Goal: Task Accomplishment & Management: Manage account settings

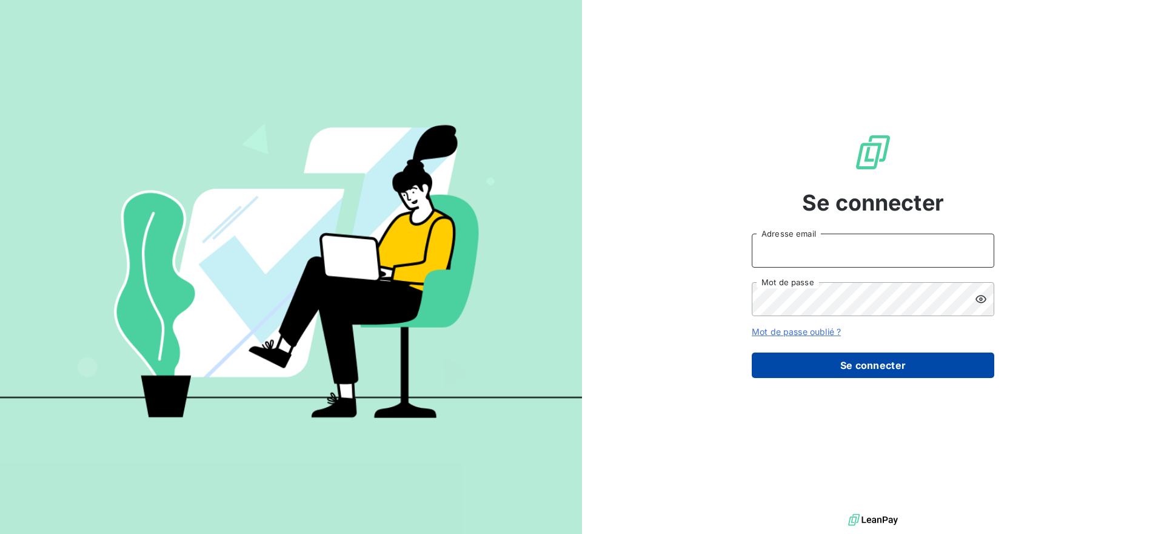
type input "[EMAIL_ADDRESS][DOMAIN_NAME]"
click at [913, 369] on button "Se connecter" at bounding box center [873, 364] width 243 height 25
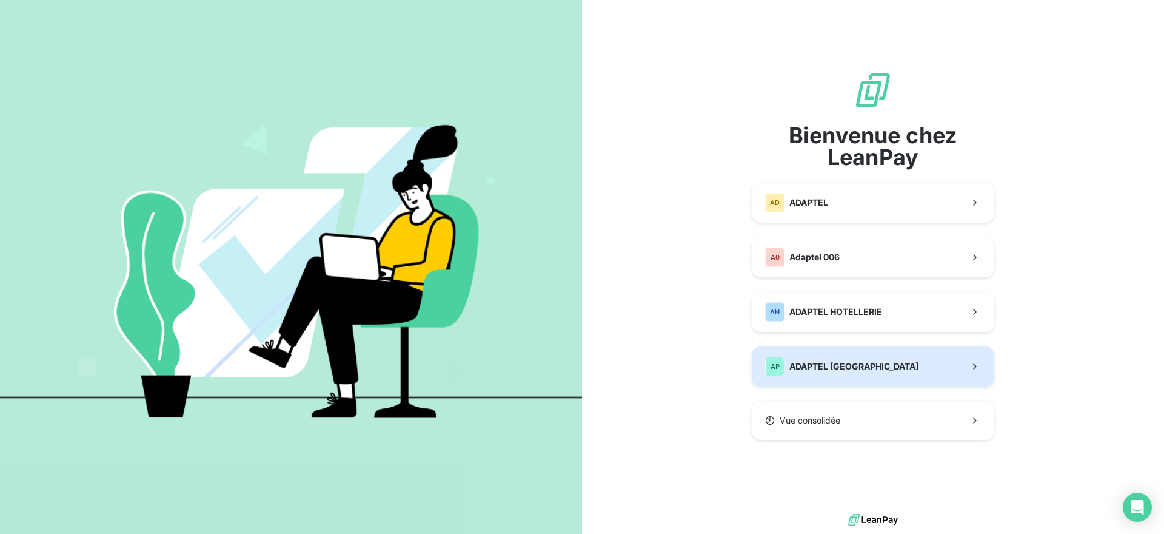
click at [843, 373] on div "AP ADAPTEL [GEOGRAPHIC_DATA]" at bounding box center [841, 366] width 153 height 19
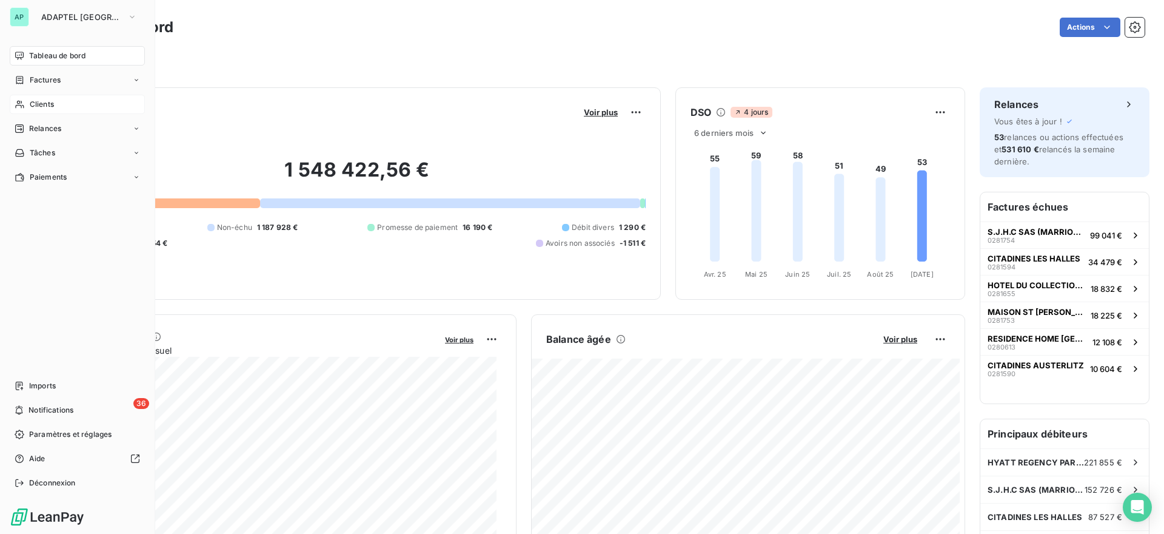
click at [37, 108] on span "Clients" at bounding box center [42, 104] width 24 height 11
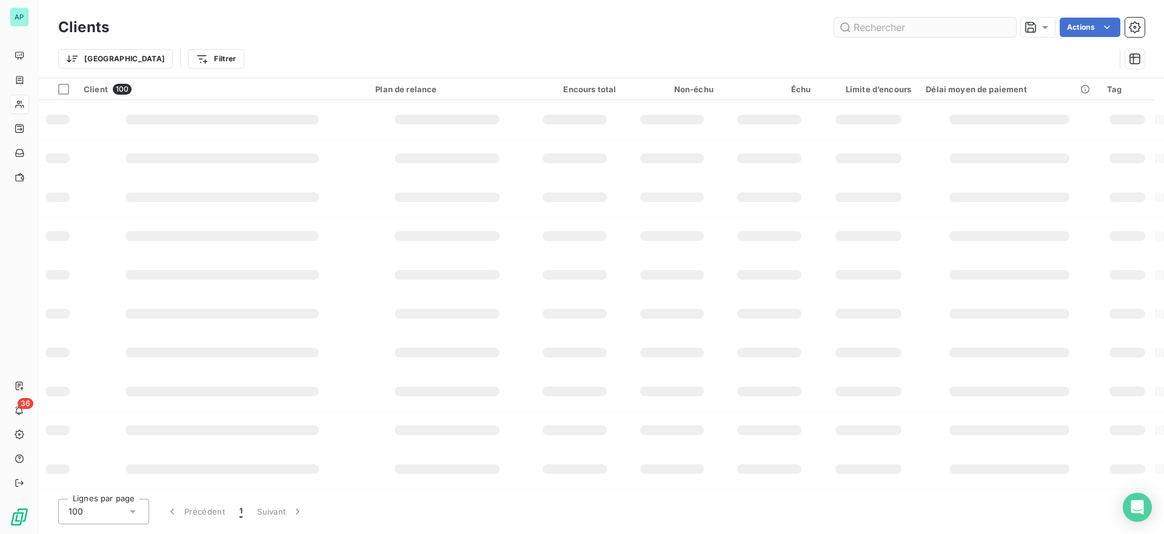
click at [919, 30] on input "text" at bounding box center [926, 27] width 182 height 19
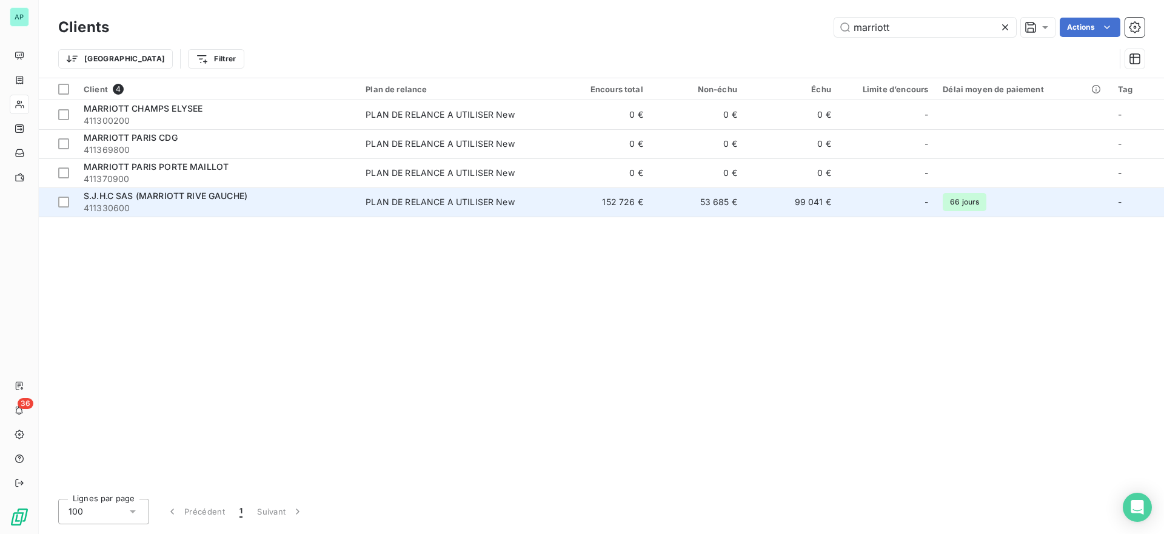
type input "marriott"
click at [264, 196] on div "S.J.H.C SAS (MARRIOTT RIVE GAUCHE)" at bounding box center [217, 196] width 267 height 12
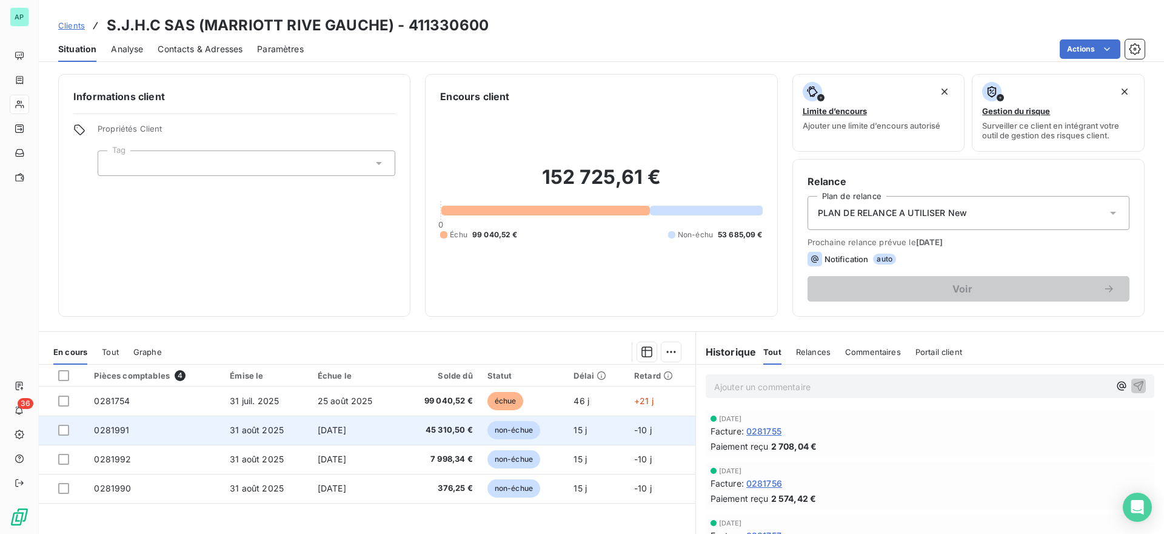
scroll to position [101, 0]
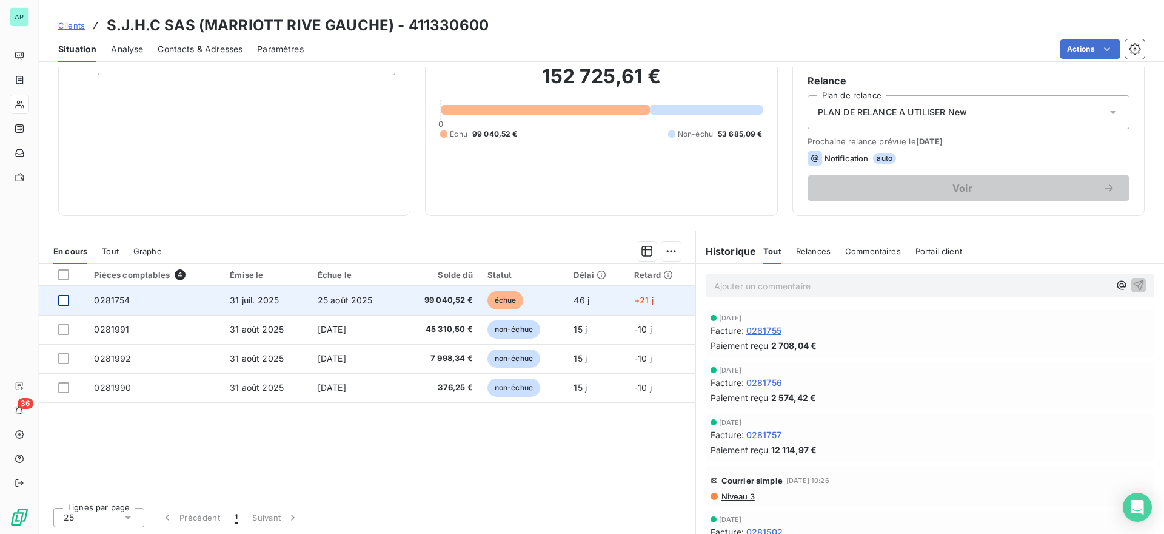
click at [62, 300] on div at bounding box center [63, 300] width 11 height 11
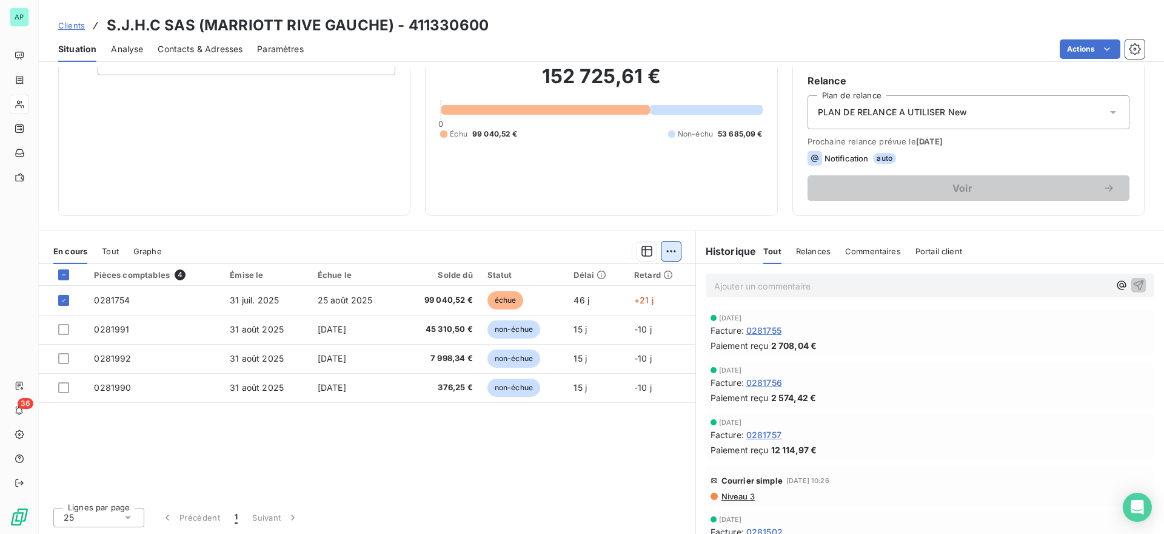
click at [668, 244] on html "AP 36 Clients S.J.H.C SAS (MARRIOTT RIVE GAUCHE) - 411330600 Situation Analyse …" at bounding box center [582, 267] width 1164 height 534
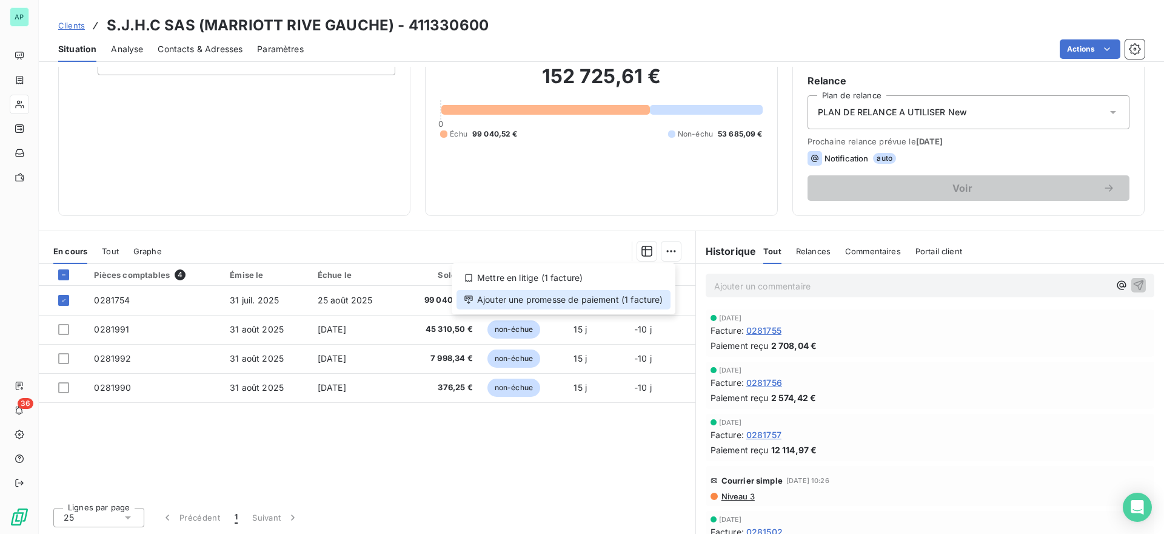
click at [549, 298] on div "Ajouter une promesse de paiement (1 facture)" at bounding box center [564, 299] width 214 height 19
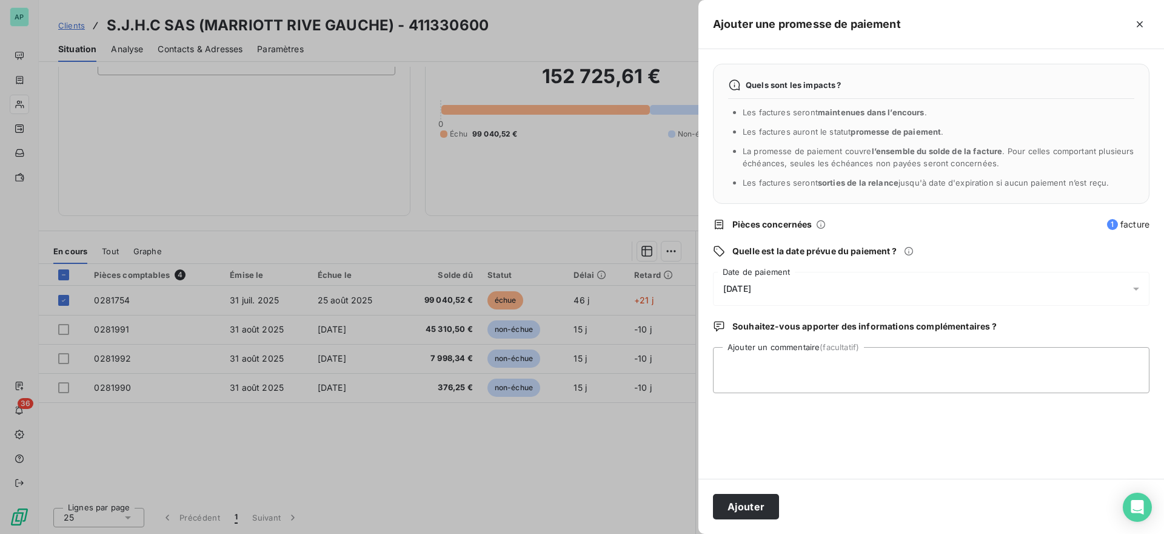
click at [799, 290] on div "[DATE]" at bounding box center [931, 289] width 437 height 34
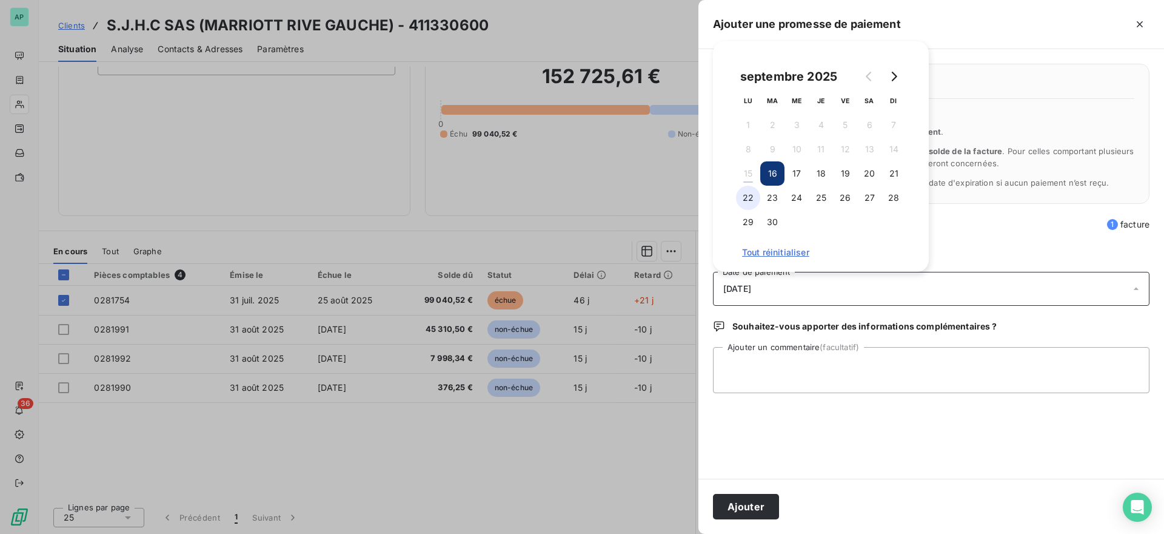
click at [752, 198] on button "22" at bounding box center [748, 198] width 24 height 24
click at [784, 347] on textarea "Ajouter un commentaire (facultatif)" at bounding box center [931, 370] width 437 height 46
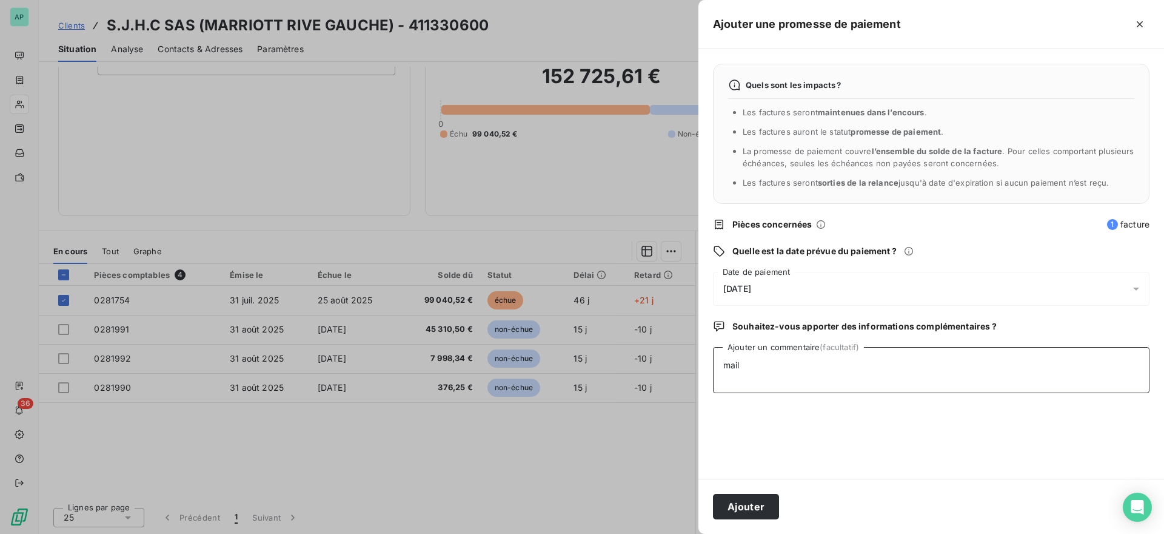
click at [907, 374] on textarea "mail" at bounding box center [931, 370] width 437 height 46
click at [1048, 368] on textarea "mail de [PERSON_NAME], stagiaire Finance - promesse de paiement le [DATE]" at bounding box center [931, 370] width 437 height 46
type textarea "mail de [PERSON_NAME], stagiaire Finance - promesse de paiement le [DATE]"
click at [753, 511] on button "Ajouter" at bounding box center [746, 506] width 66 height 25
